Goal: Information Seeking & Learning: Find specific fact

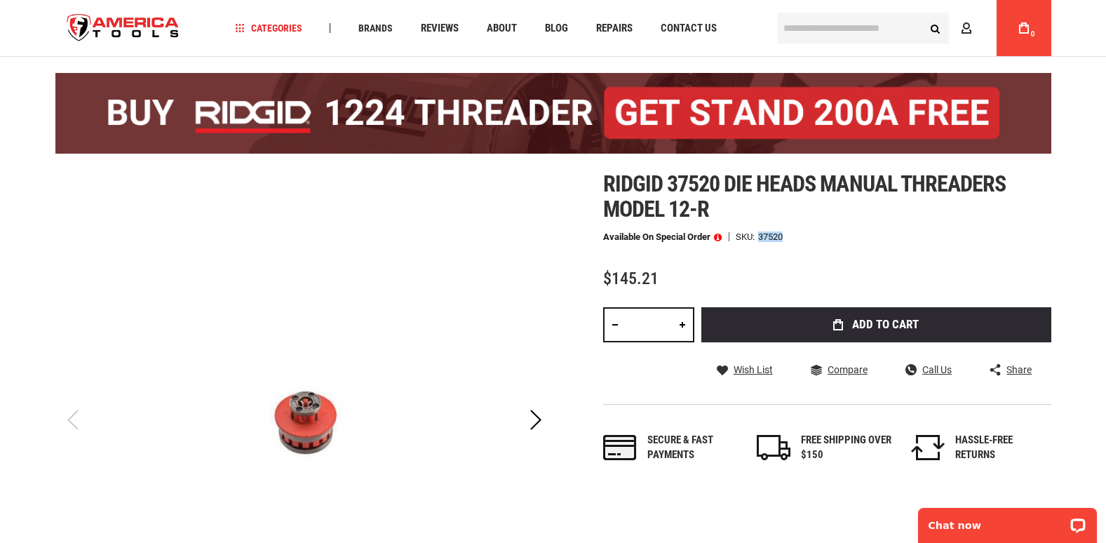
drag, startPoint x: 786, startPoint y: 236, endPoint x: 760, endPoint y: 238, distance: 26.1
click at [760, 238] on div "Available on Special Order SKU 37520" at bounding box center [827, 237] width 448 height 10
copy div "37520"
click at [747, 182] on span "Ridgid 37520 die heads manual threaders model 12-r" at bounding box center [804, 196] width 403 height 52
drag, startPoint x: 726, startPoint y: 182, endPoint x: 817, endPoint y: 187, distance: 91.3
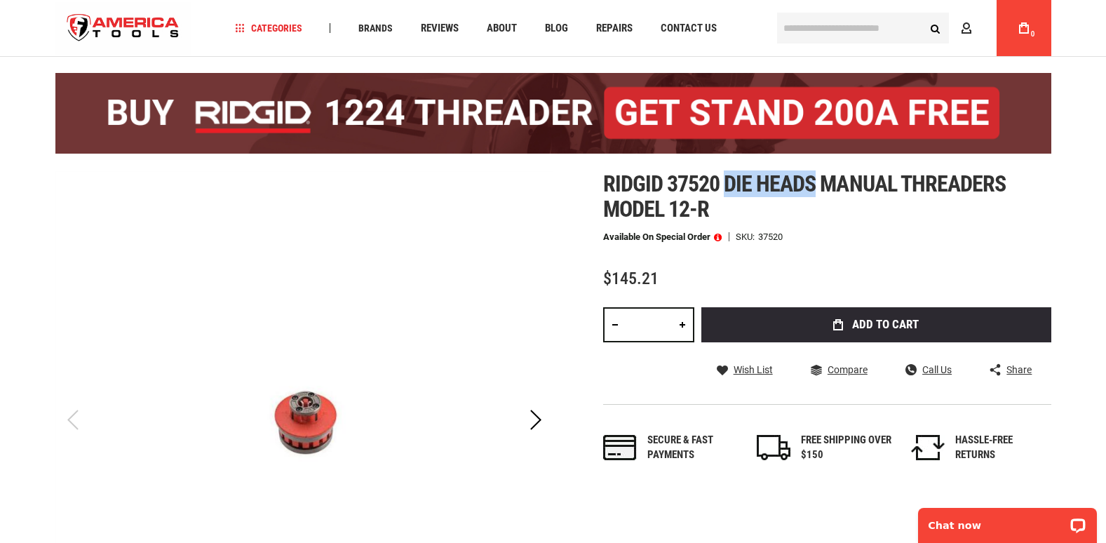
click at [817, 187] on span "Ridgid 37520 die heads manual threaders model 12-r" at bounding box center [804, 196] width 403 height 52
drag, startPoint x: 817, startPoint y: 187, endPoint x: 782, endPoint y: 222, distance: 49.6
click at [782, 222] on div "Ridgid 37520 die heads manual threaders model 12-r Available on Special Order S…" at bounding box center [827, 331] width 448 height 320
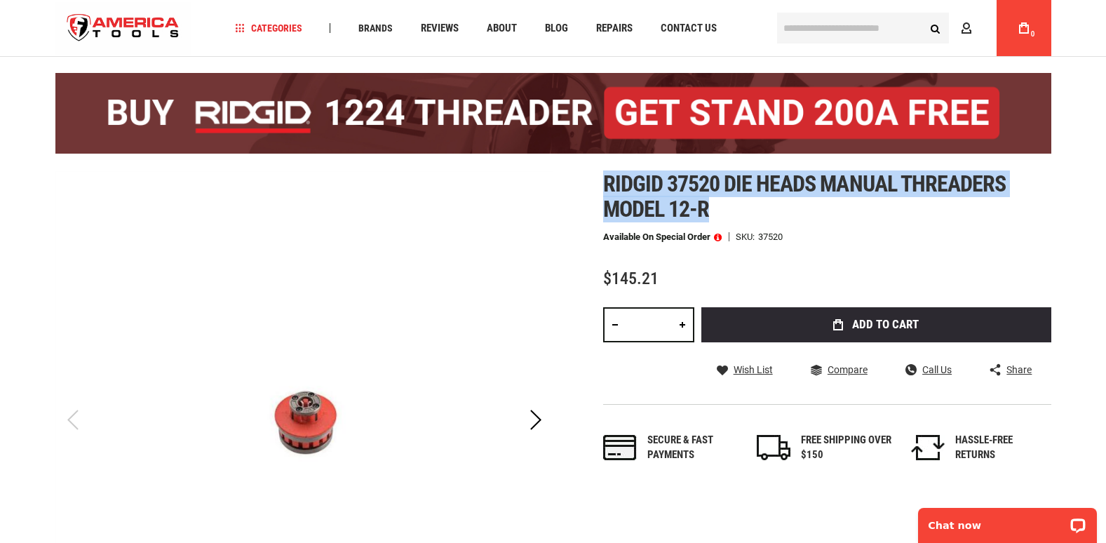
drag, startPoint x: 782, startPoint y: 222, endPoint x: 600, endPoint y: 188, distance: 185.6
click at [600, 188] on div "Skip to the end of the images gallery Skip to the beginning of the images galle…" at bounding box center [553, 448] width 996 height 554
copy span "Ridgid 37520 die heads manual threaders model 12-r"
